Goal: Task Accomplishment & Management: Manage account settings

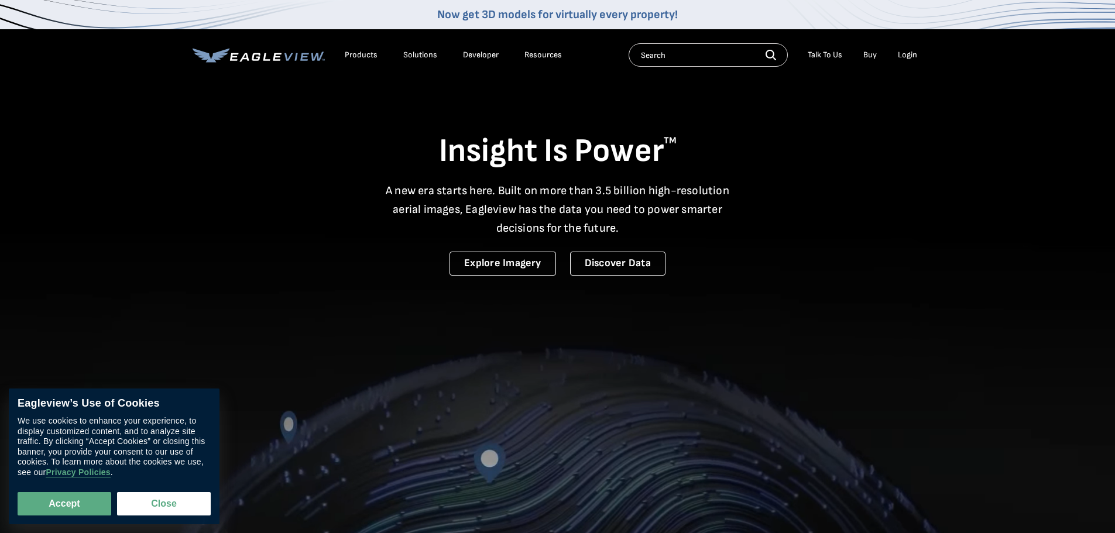
click at [892, 63] on li "Login" at bounding box center [907, 55] width 31 height 18
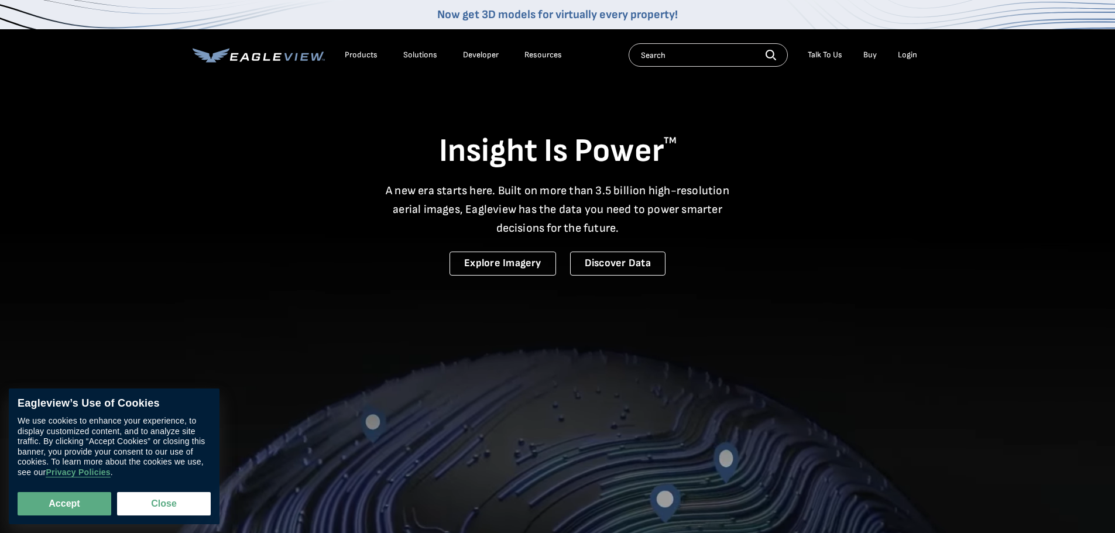
click at [911, 48] on li "Login" at bounding box center [907, 55] width 31 height 18
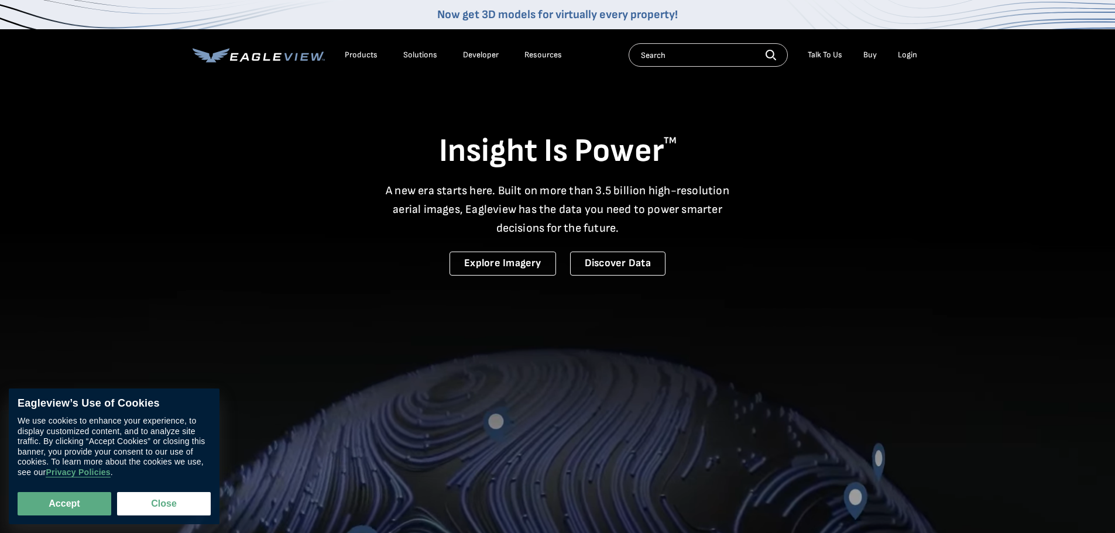
click at [911, 51] on div "Login" at bounding box center [907, 55] width 19 height 11
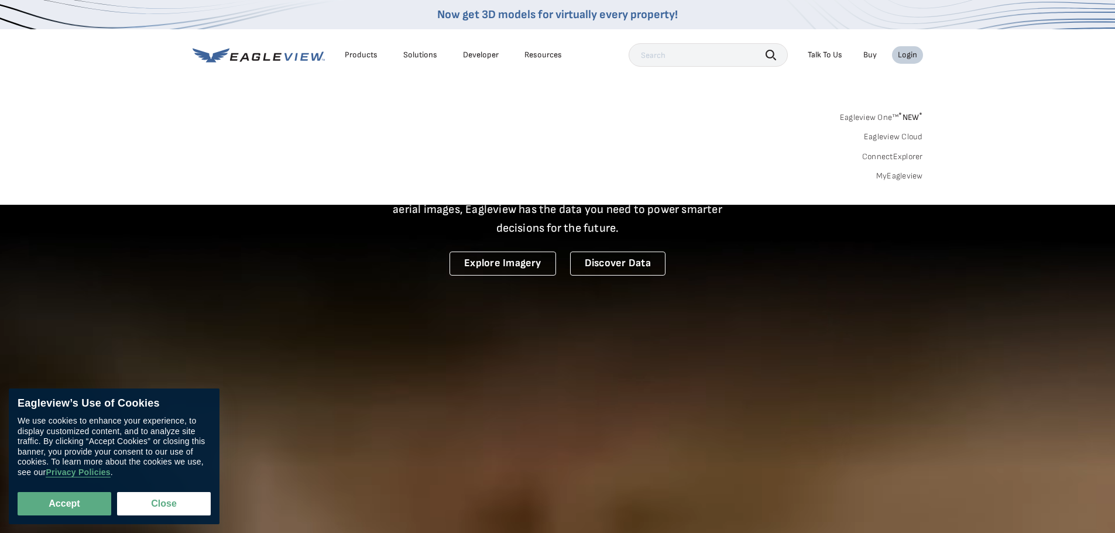
click at [906, 181] on div "Search Products Our Product Areas Imagery 1-Inch GSD Aerial Imagery *" at bounding box center [557, 150] width 1115 height 110
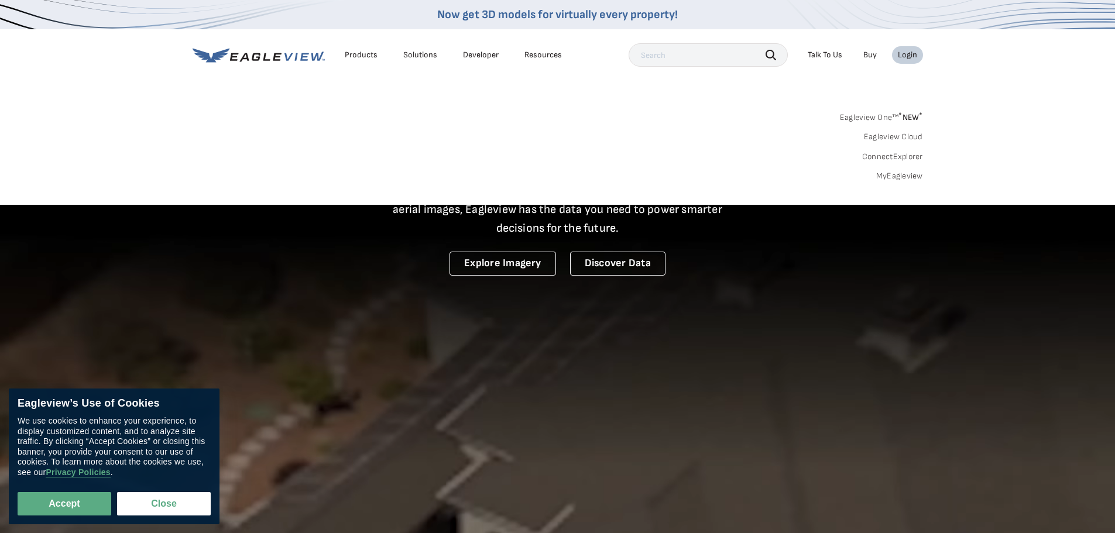
click at [907, 179] on link "MyEagleview" at bounding box center [899, 176] width 47 height 11
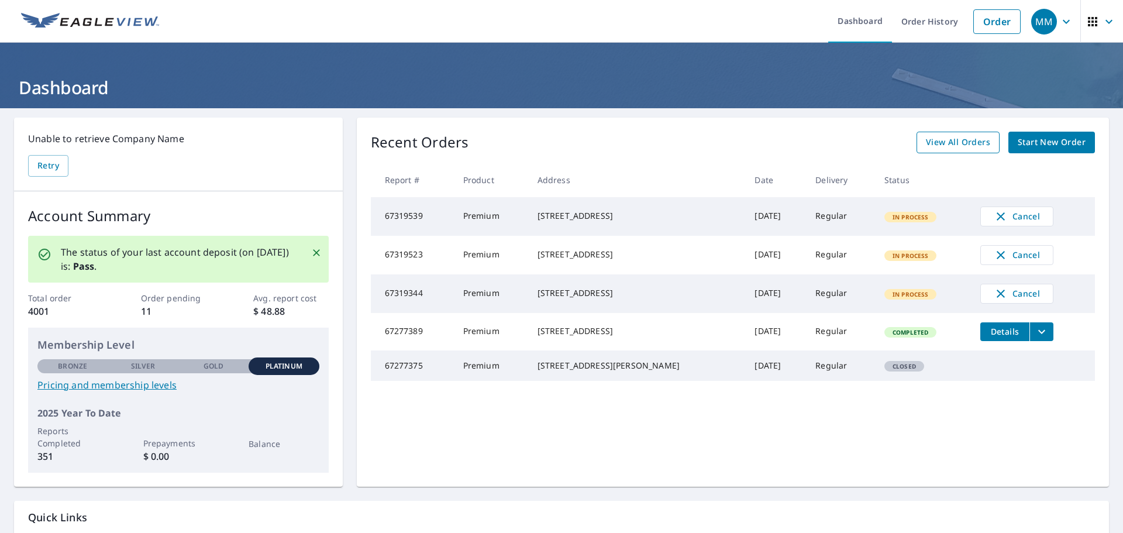
click at [961, 147] on span "View All Orders" at bounding box center [958, 142] width 64 height 15
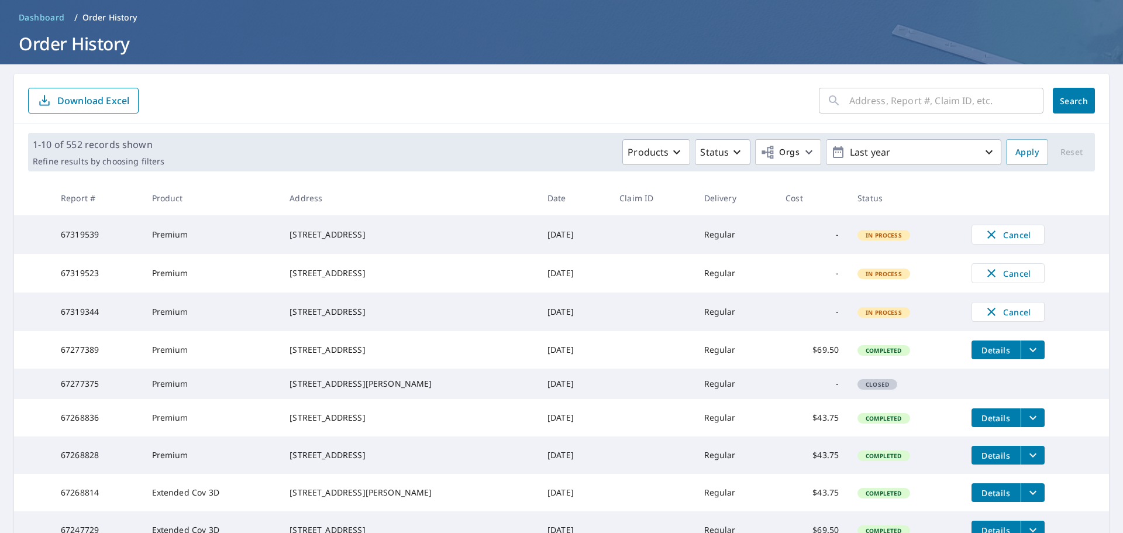
scroll to position [117, 0]
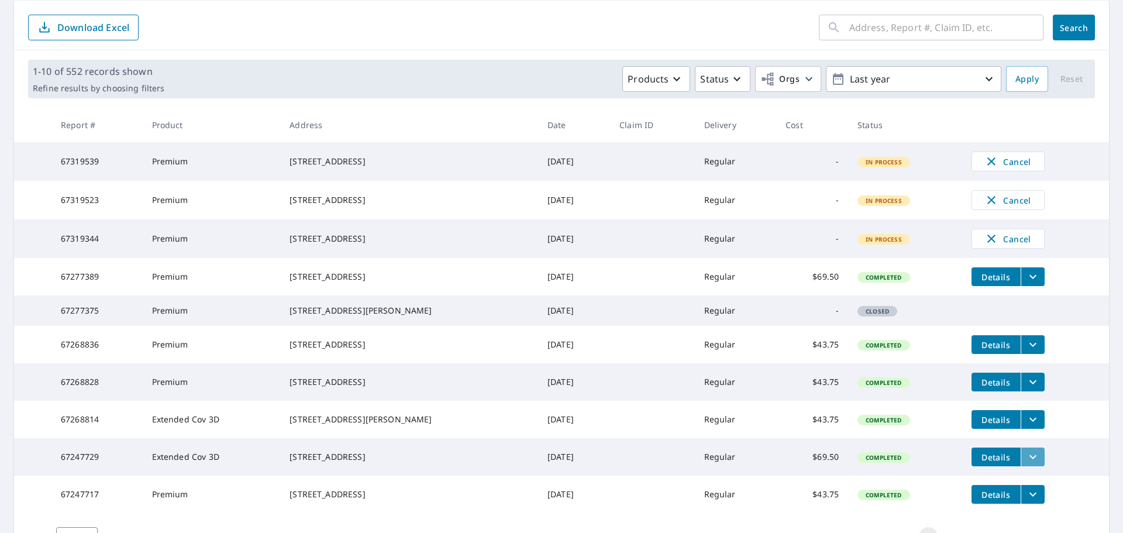
click at [1026, 466] on button "filesDropdownBtn-67247729" at bounding box center [1033, 457] width 24 height 19
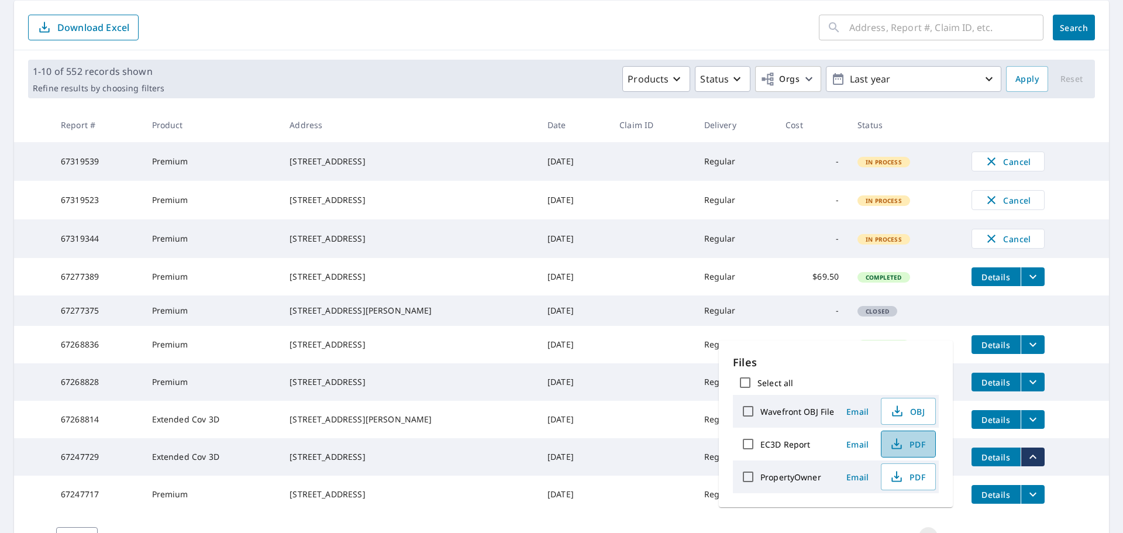
click at [896, 446] on icon "button" at bounding box center [896, 442] width 5 height 8
